Goal: Find specific page/section: Find specific page/section

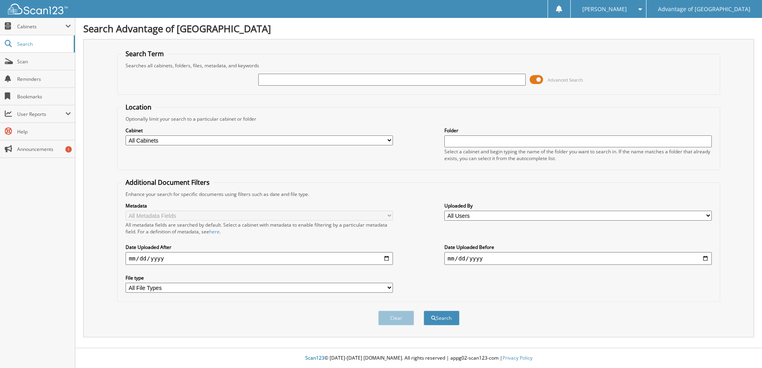
drag, startPoint x: 0, startPoint y: 0, endPoint x: 284, endPoint y: 80, distance: 294.8
click at [284, 80] on input "text" at bounding box center [391, 80] width 267 height 12
type input "43854"
click at [423, 311] on button "Search" at bounding box center [441, 318] width 36 height 15
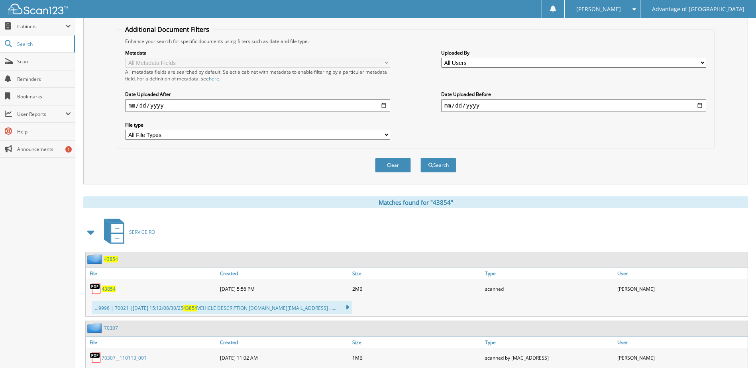
scroll to position [159, 0]
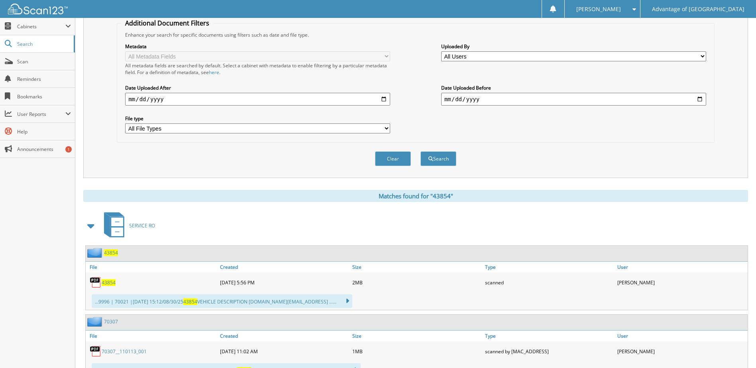
click at [112, 249] on div "43854" at bounding box center [102, 253] width 32 height 10
click at [115, 254] on span "43854" at bounding box center [111, 252] width 14 height 7
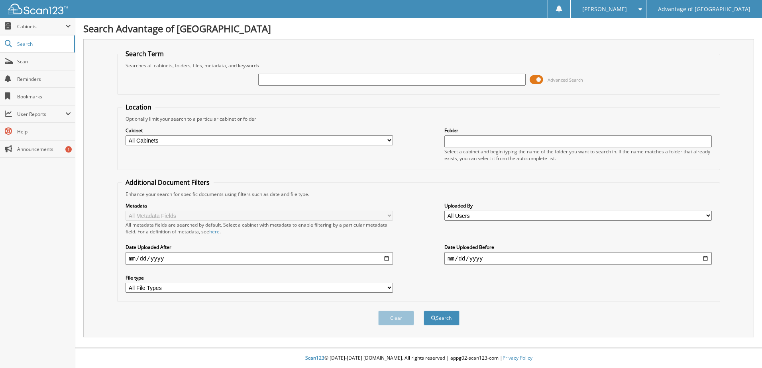
click at [272, 82] on input "text" at bounding box center [391, 80] width 267 height 12
